Goal: Check status: Check status

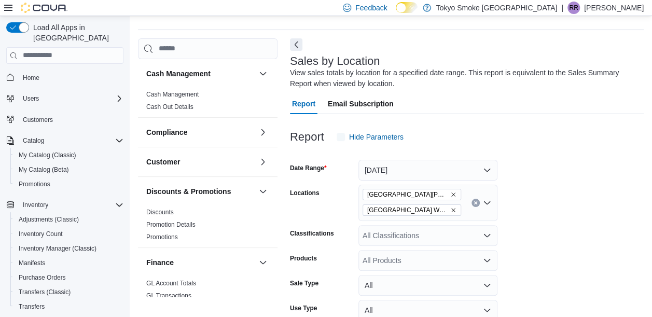
scroll to position [35, 0]
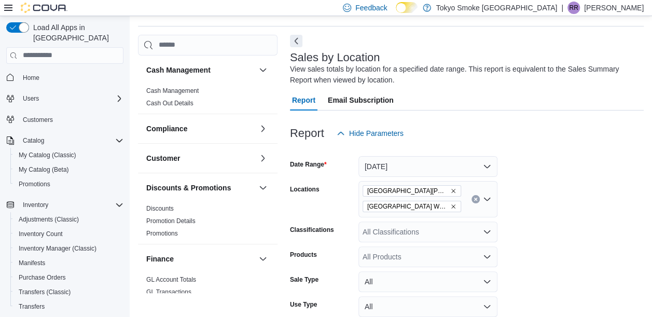
scroll to position [35, 0]
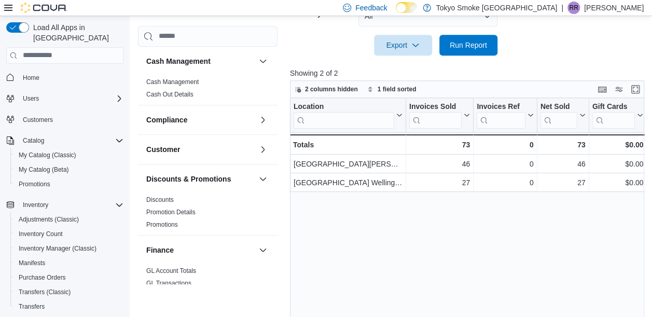
scroll to position [363, 0]
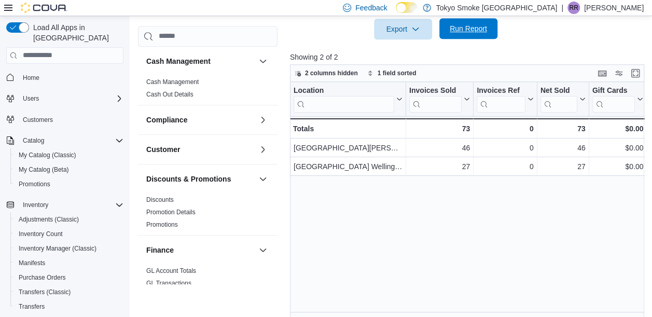
click at [468, 32] on span "Run Report" at bounding box center [467, 28] width 37 height 10
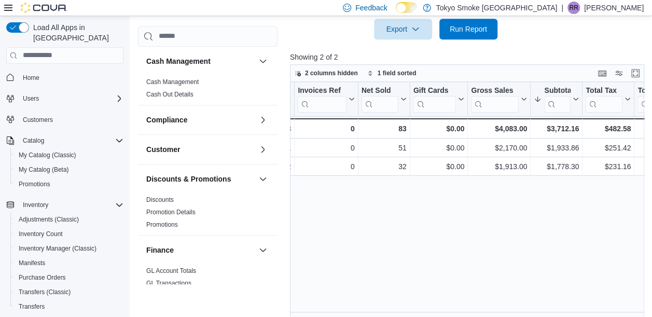
scroll to position [0, 181]
